Goal: Navigation & Orientation: Find specific page/section

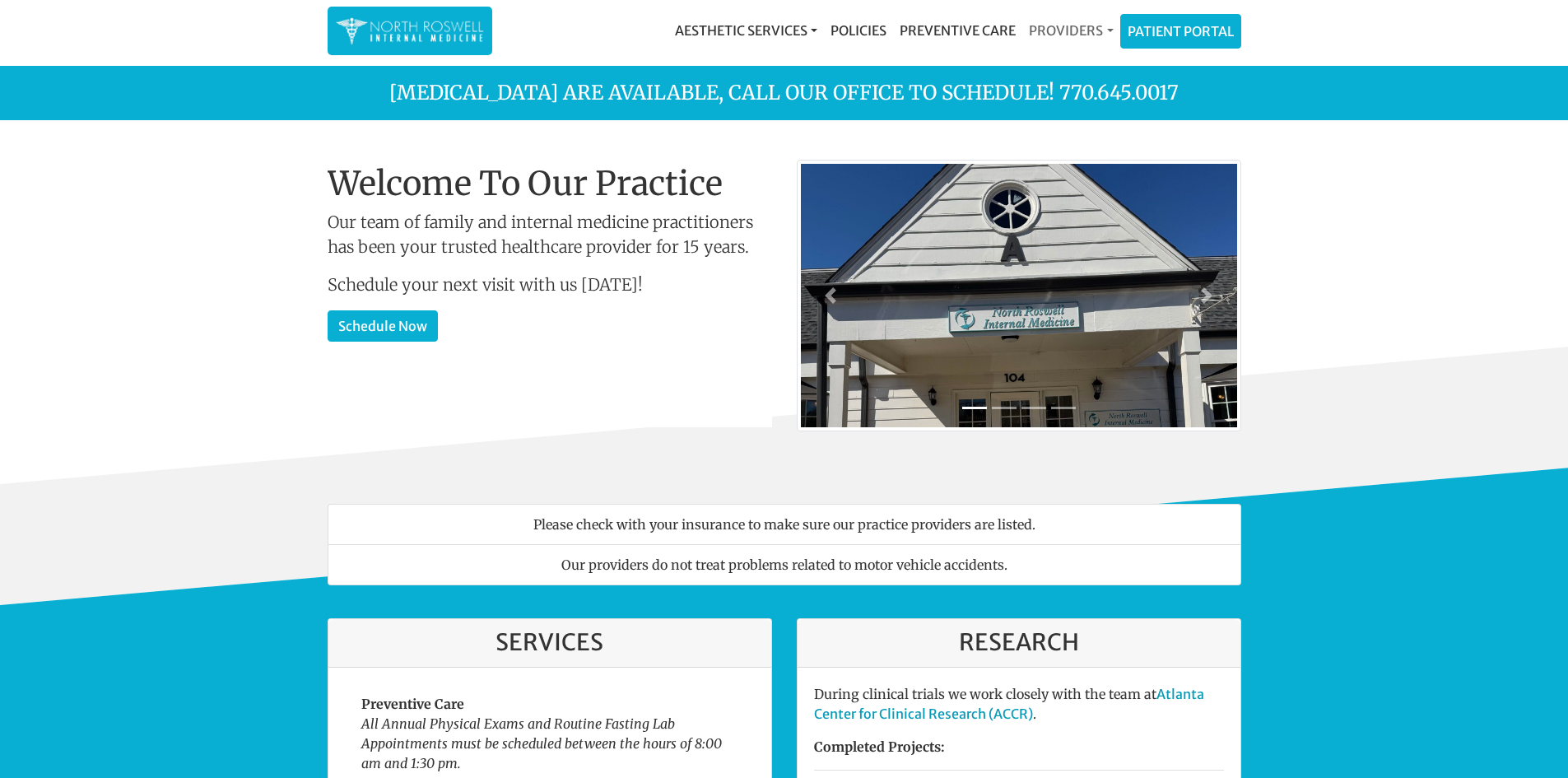
click at [1060, 30] on link "Providers" at bounding box center [1070, 30] width 97 height 33
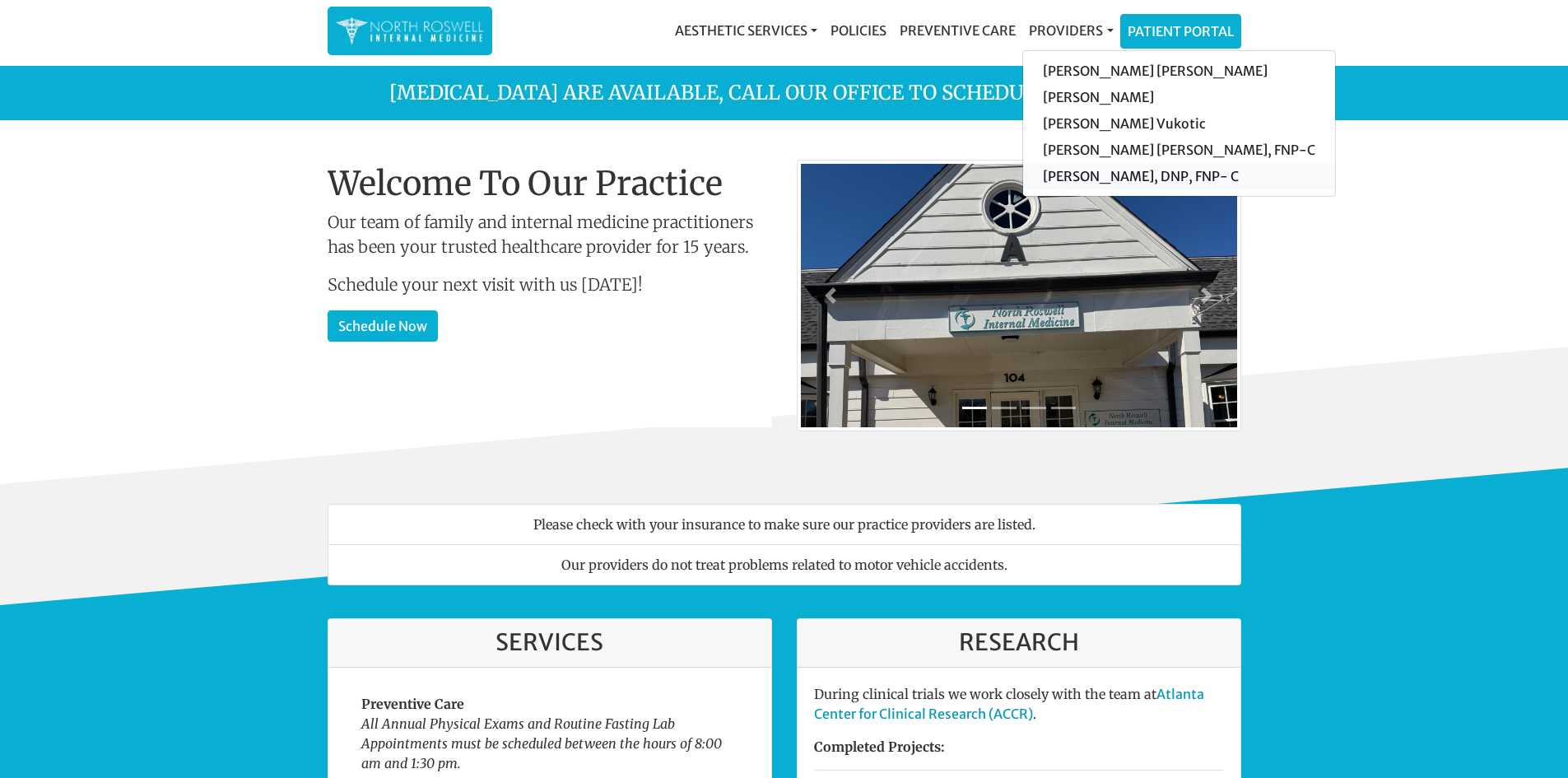
click at [1101, 174] on link "[PERSON_NAME], DNP, FNP- C" at bounding box center [1178, 176] width 312 height 26
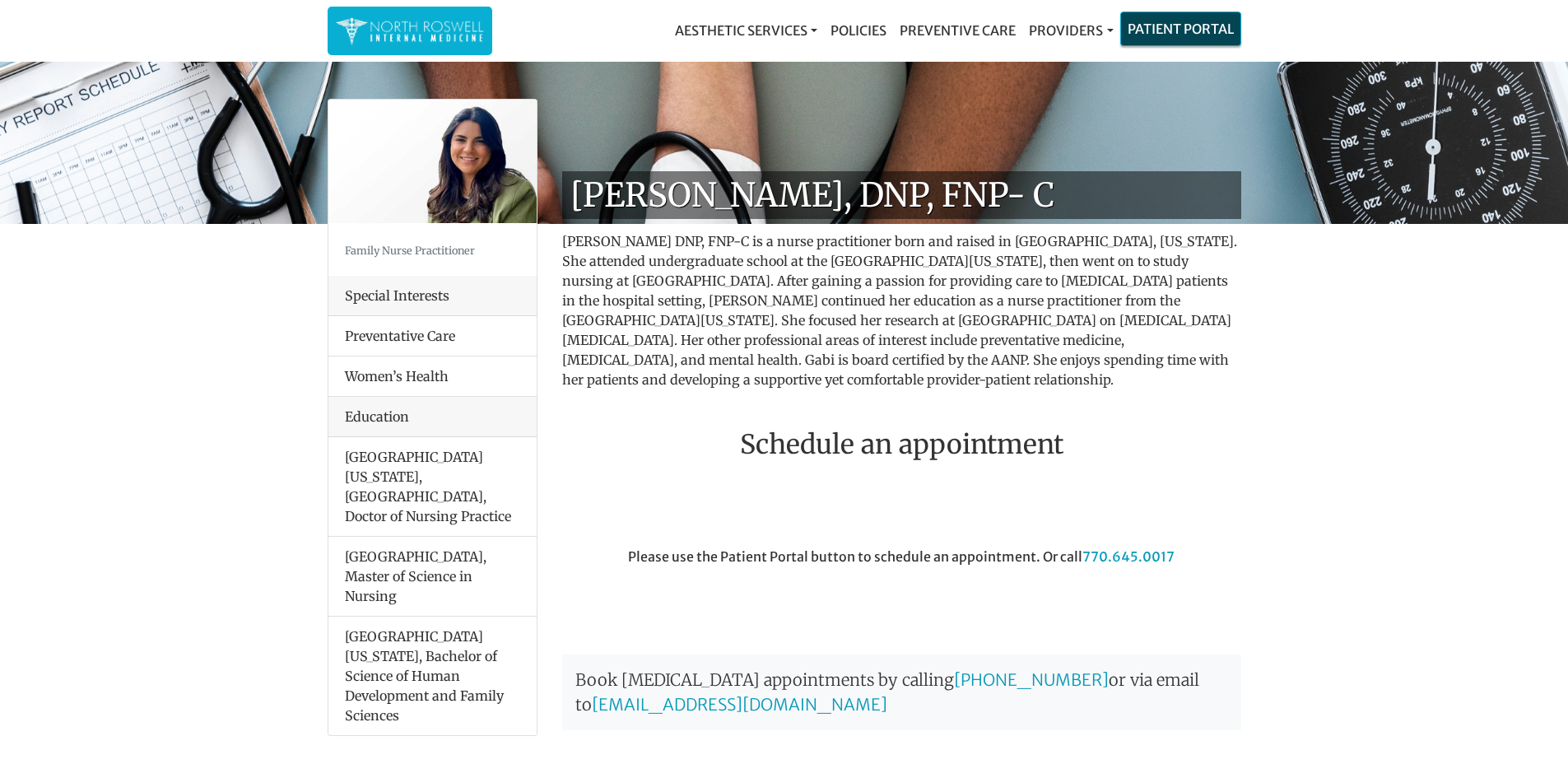
click at [1159, 29] on link "Patient Portal" at bounding box center [1181, 29] width 120 height 33
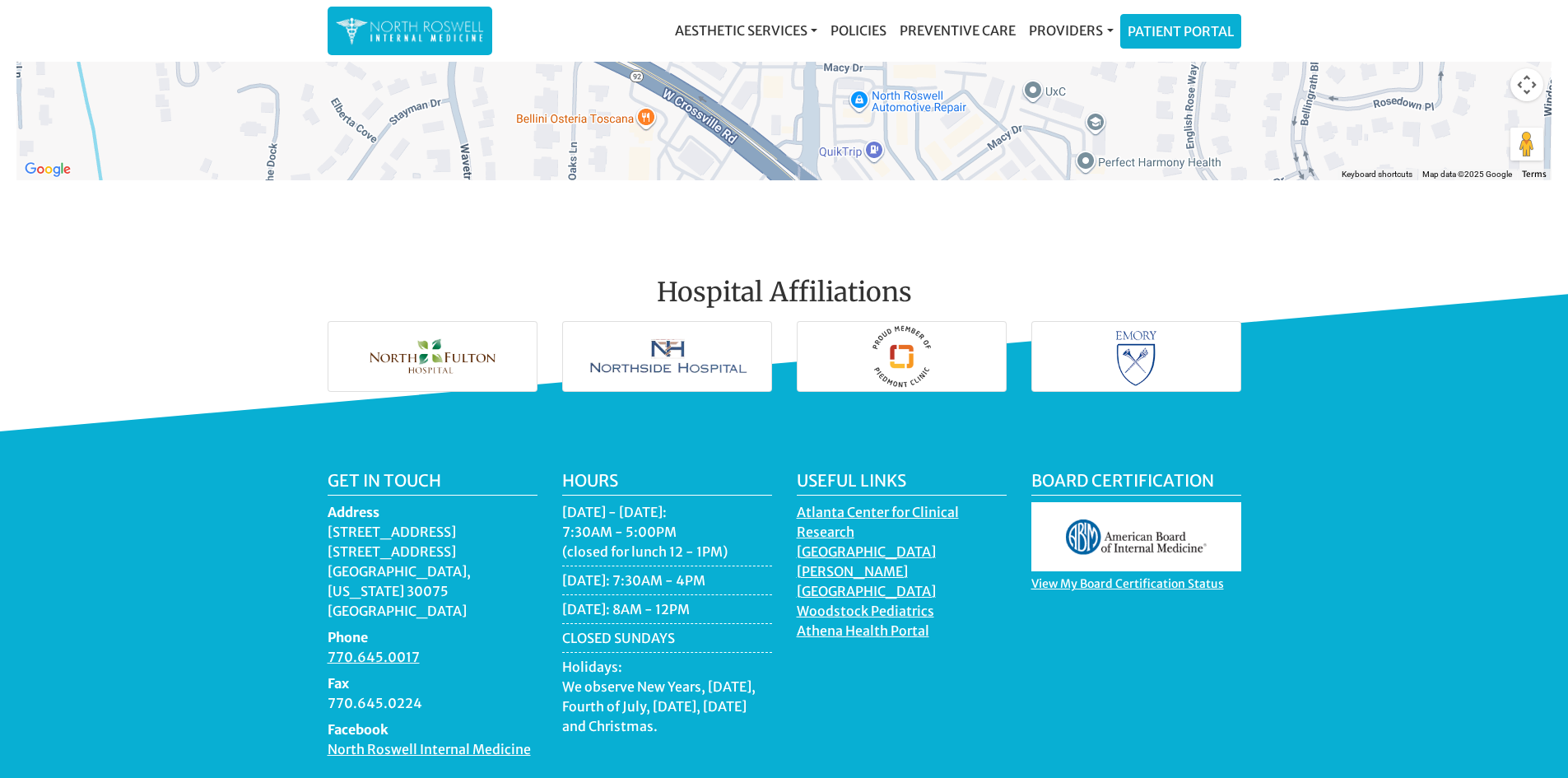
scroll to position [2305, 0]
